Goal: Task Accomplishment & Management: Use online tool/utility

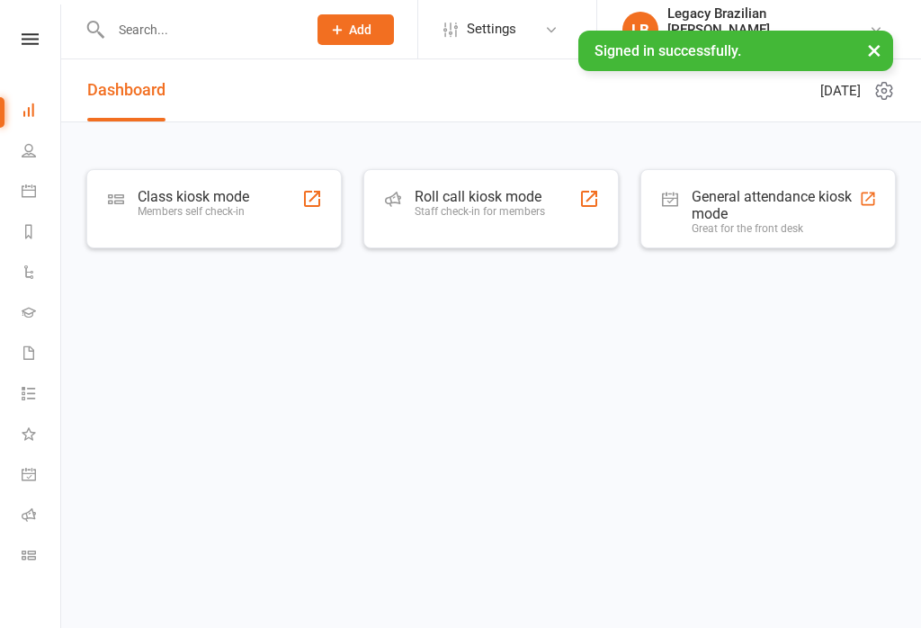
click at [237, 201] on div "Class kiosk mode" at bounding box center [193, 196] width 111 height 17
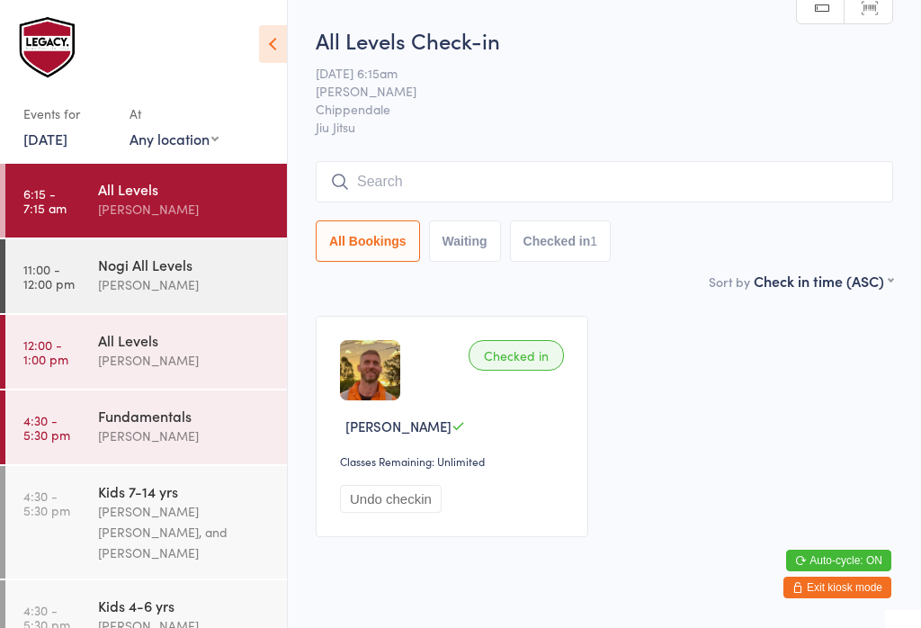
click at [699, 157] on div "All Levels Check-in [DATE] 6:15am [PERSON_NAME] Chippendale Jiu Jitsu Manual se…" at bounding box center [604, 147] width 577 height 245
click at [471, 177] on input "search" at bounding box center [604, 181] width 577 height 41
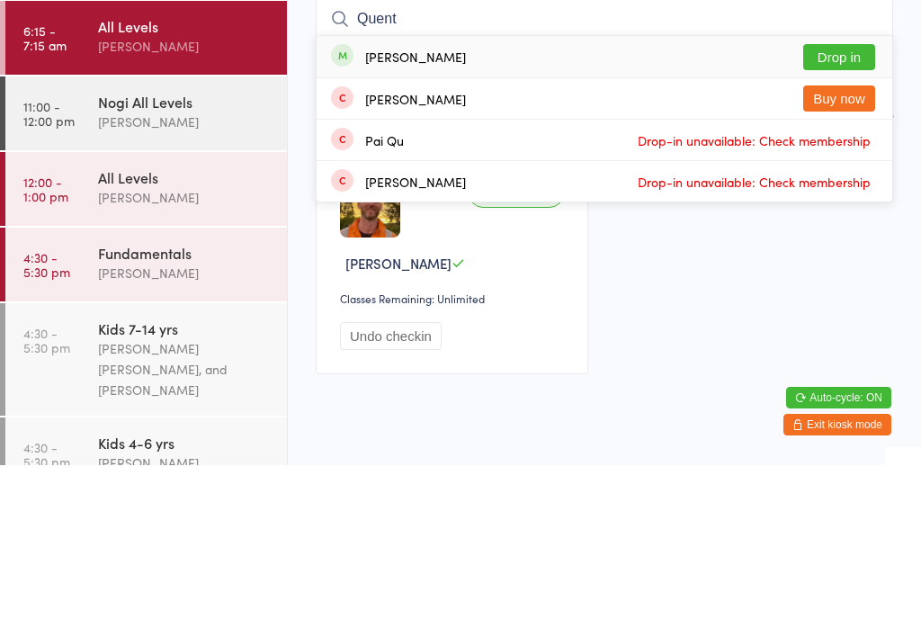
type input "Quent"
click at [836, 207] on button "Drop in" at bounding box center [839, 220] width 72 height 26
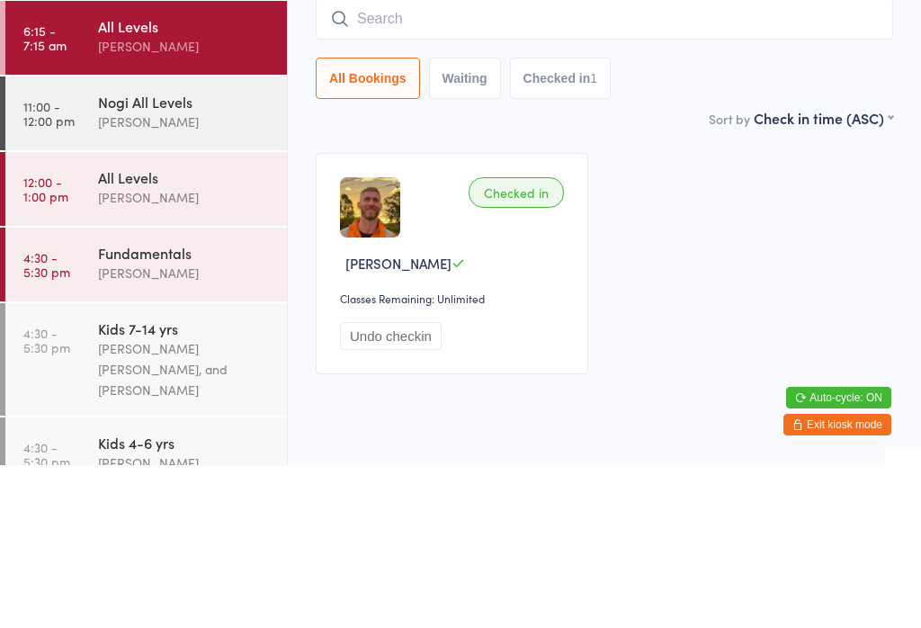
scroll to position [44, 0]
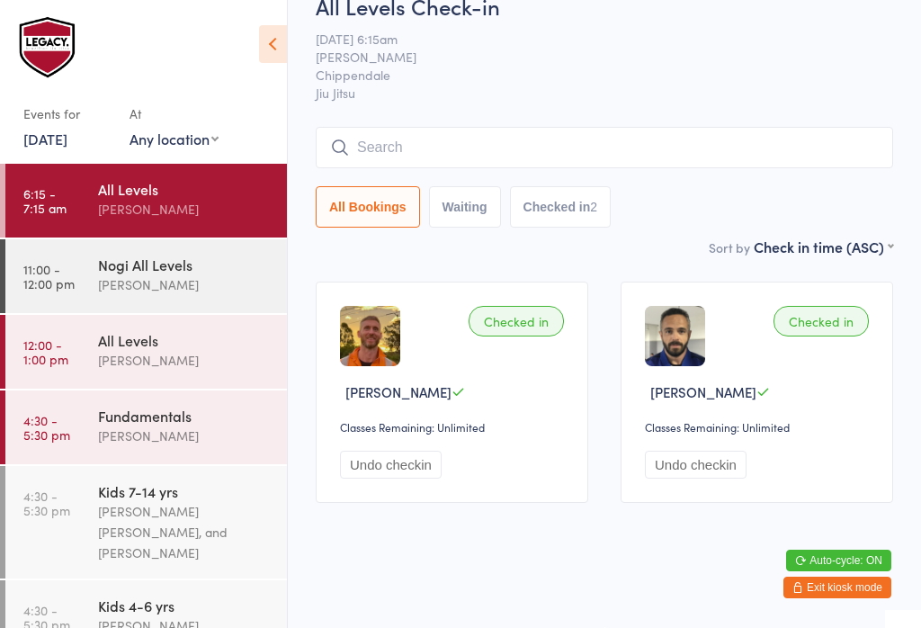
click at [408, 133] on input "search" at bounding box center [604, 147] width 577 height 41
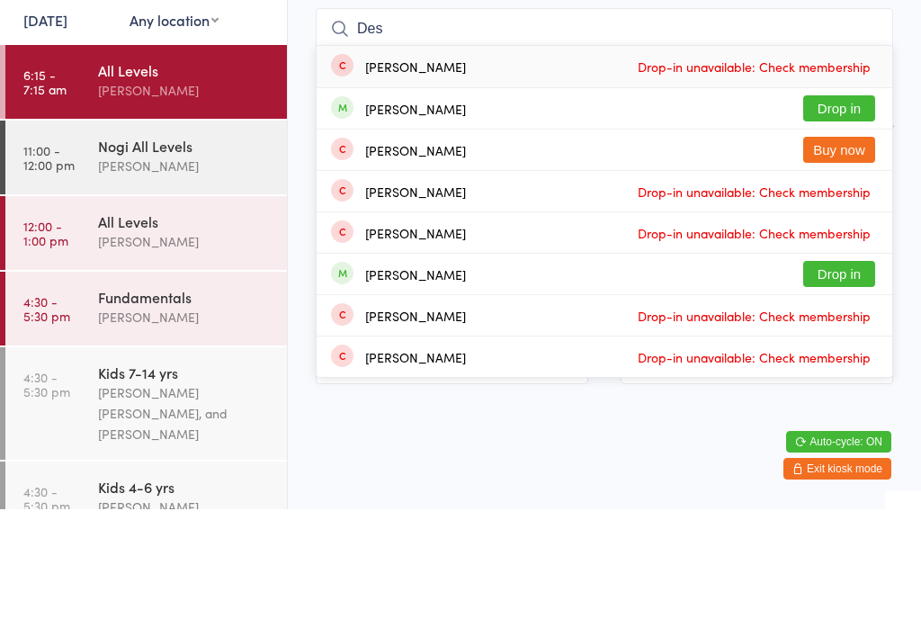
type input "Des"
click at [834, 214] on button "Drop in" at bounding box center [839, 227] width 72 height 26
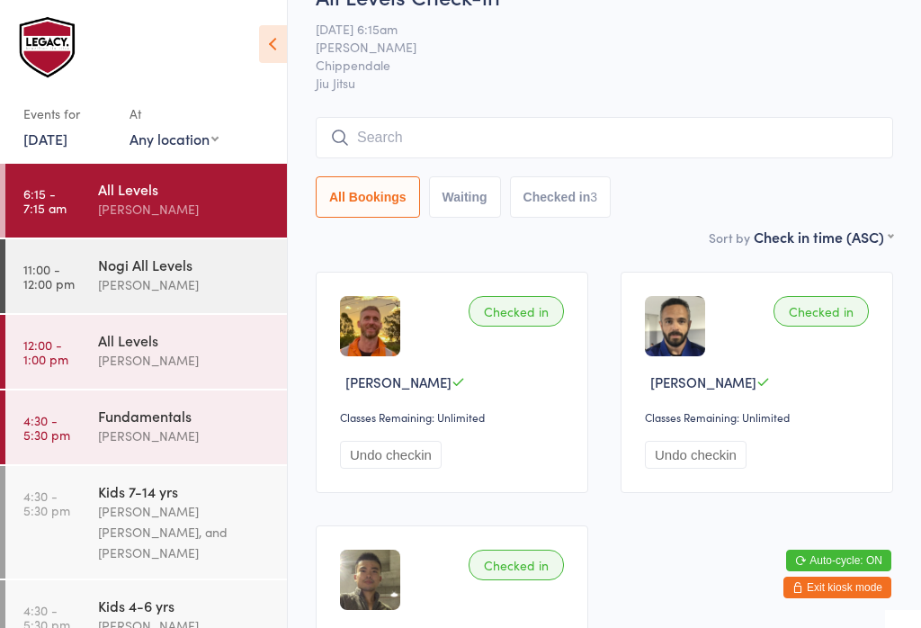
click at [531, 135] on input "search" at bounding box center [604, 137] width 577 height 41
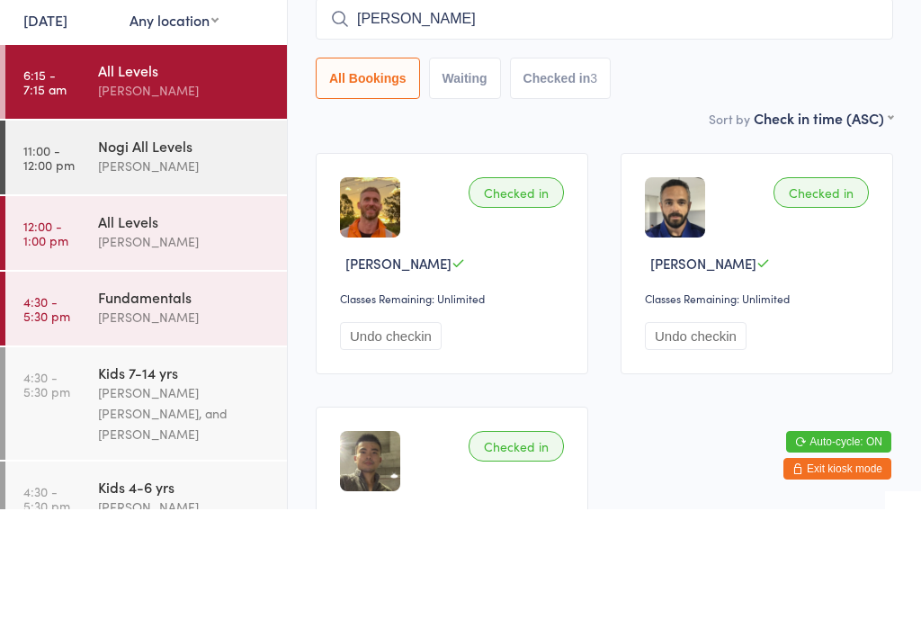
type input "[PERSON_NAME]"
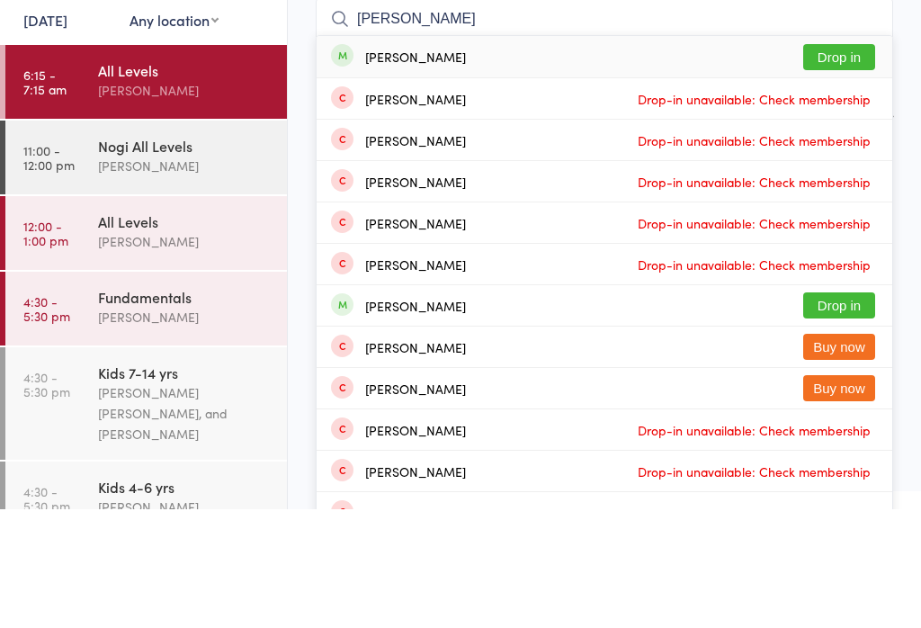
click at [857, 163] on button "Drop in" at bounding box center [839, 176] width 72 height 26
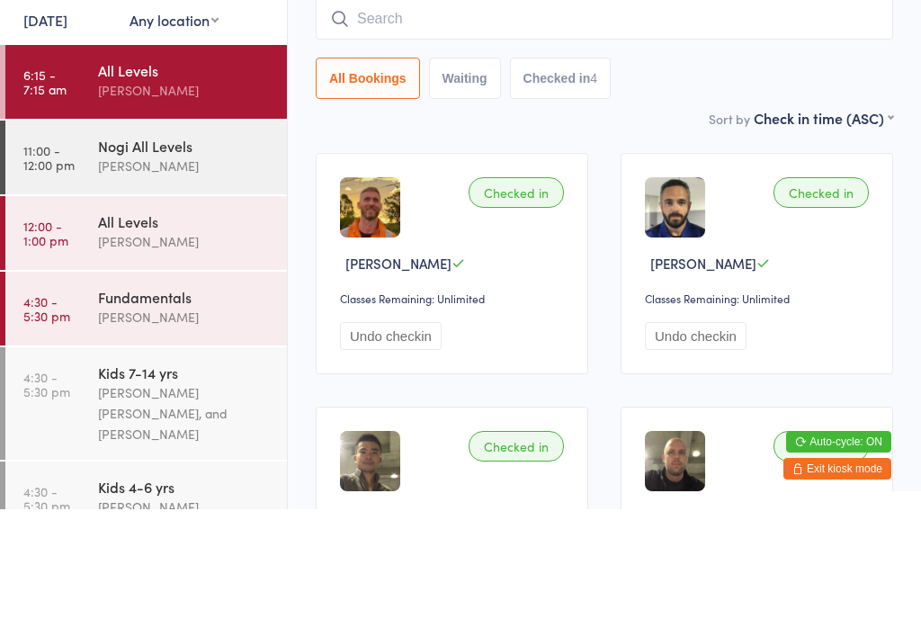
click at [521, 117] on input "search" at bounding box center [604, 137] width 577 height 41
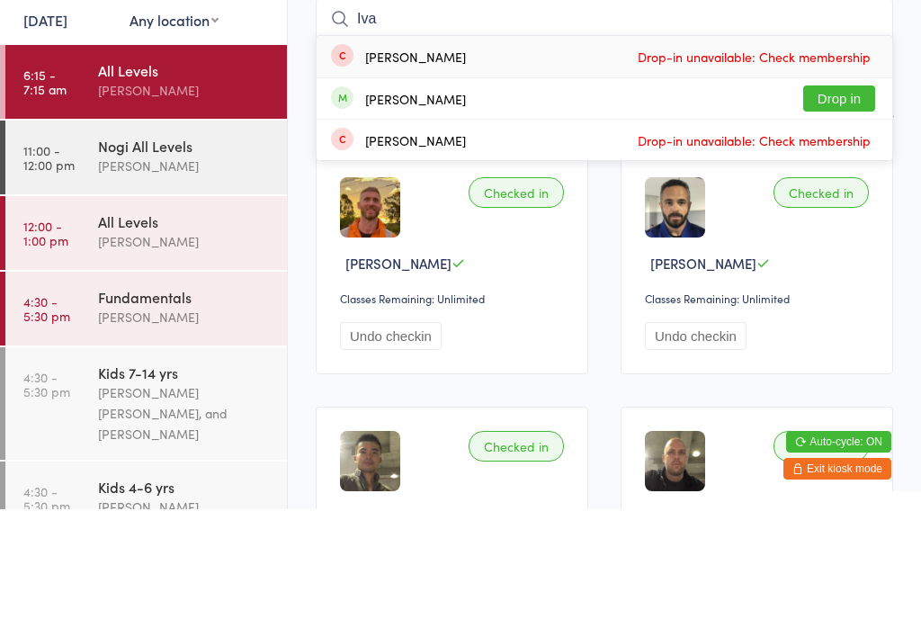
type input "Iva"
click at [866, 204] on button "Drop in" at bounding box center [839, 217] width 72 height 26
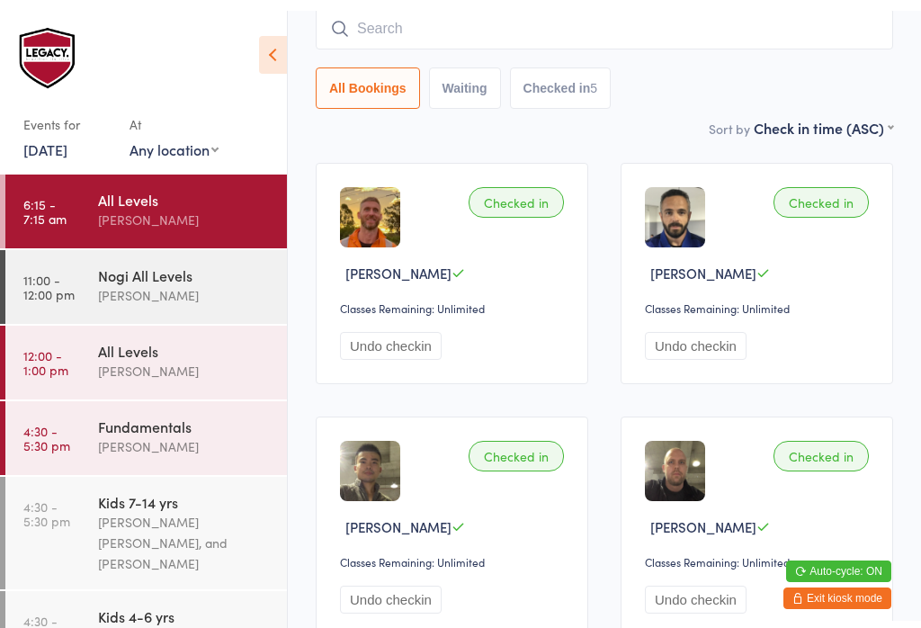
scroll to position [151, 0]
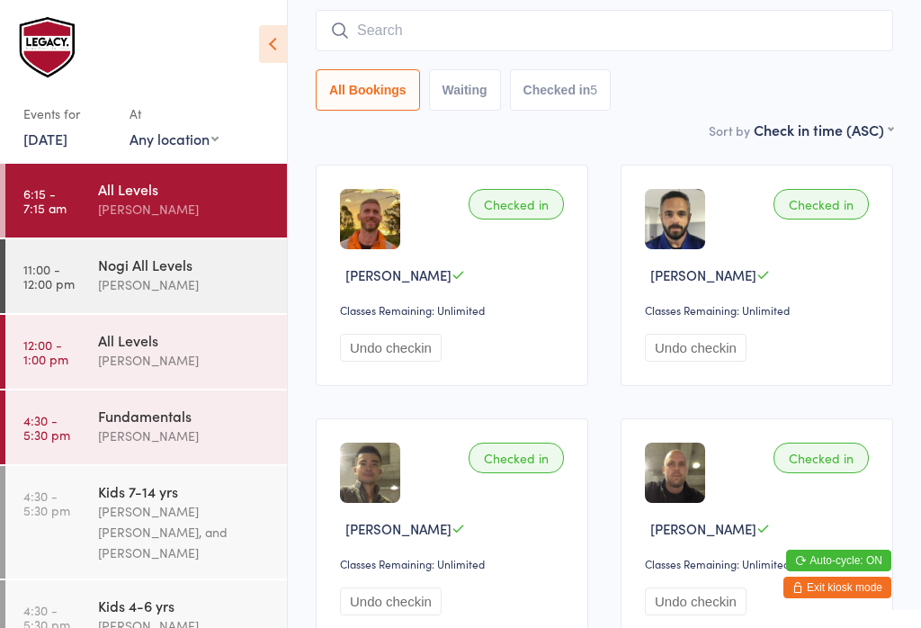
click at [449, 42] on input "search" at bounding box center [604, 30] width 577 height 41
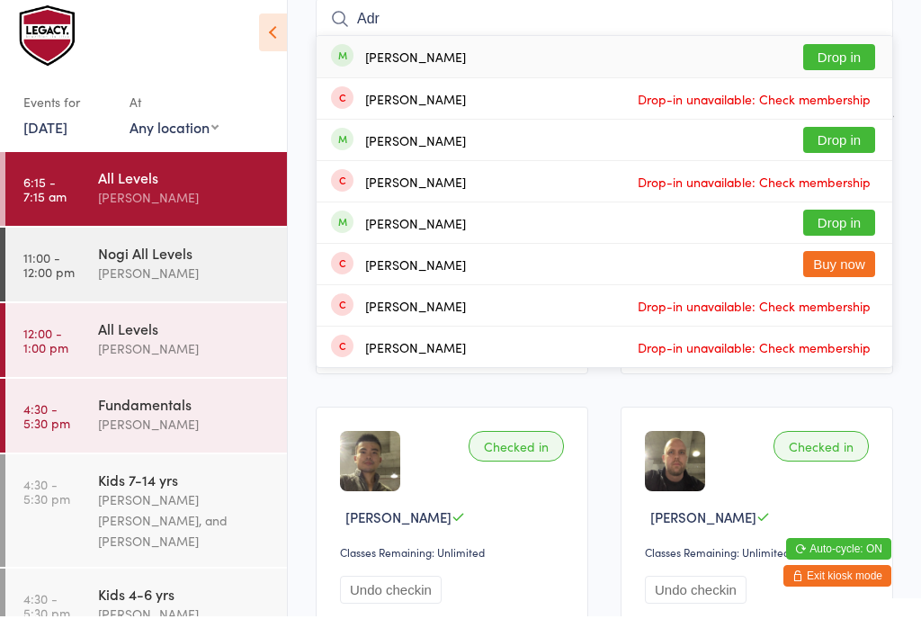
type input "Adr"
click at [834, 138] on button "Drop in" at bounding box center [839, 151] width 72 height 26
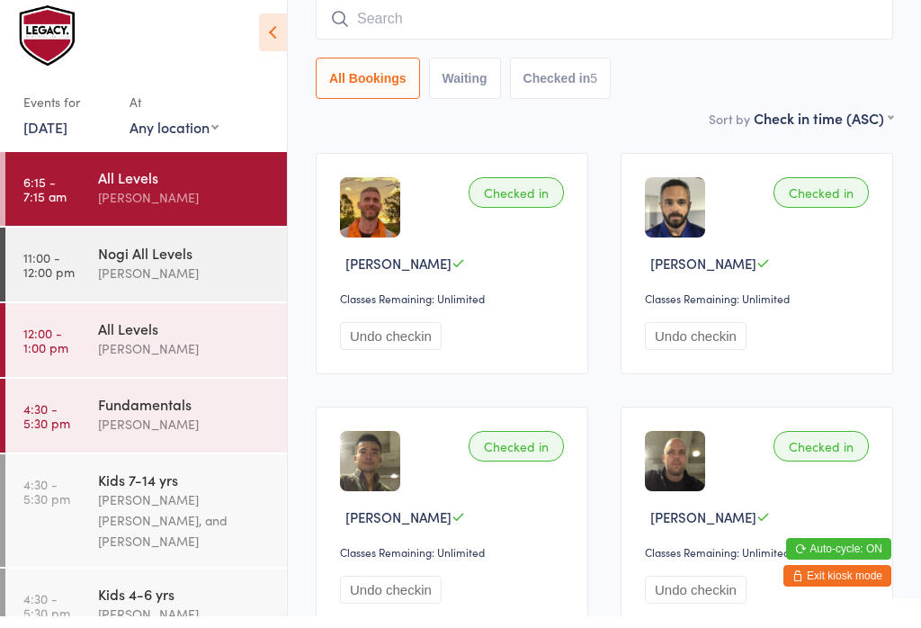
scroll to position [163, 0]
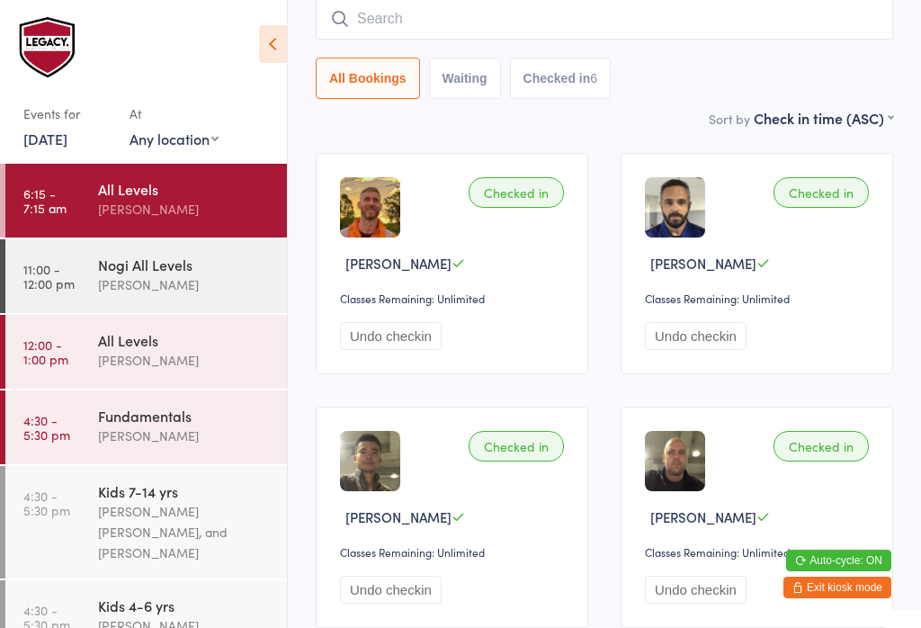
click at [531, 9] on input "search" at bounding box center [604, 18] width 577 height 41
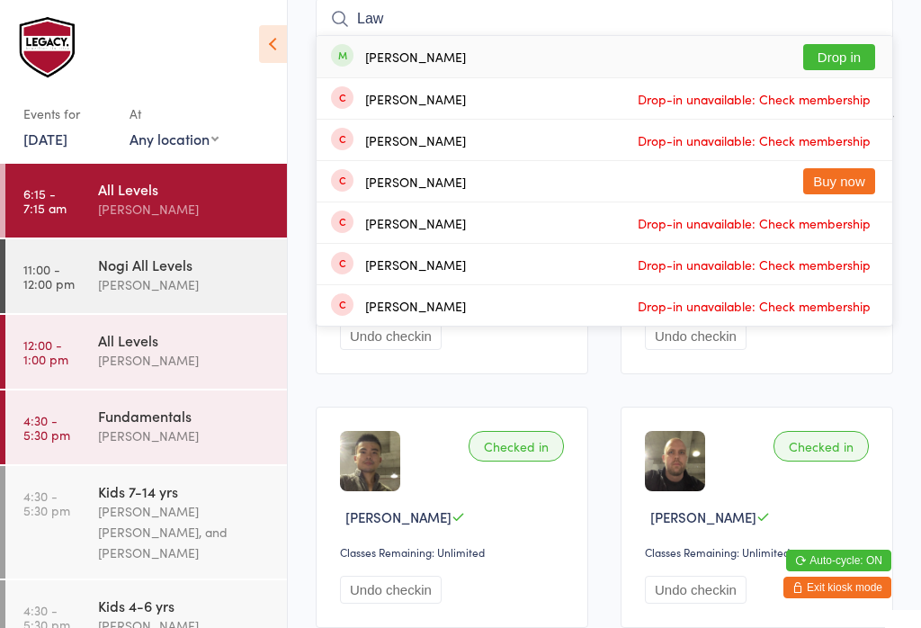
type input "Law"
click at [845, 52] on button "Drop in" at bounding box center [839, 57] width 72 height 26
